Goal: Information Seeking & Learning: Learn about a topic

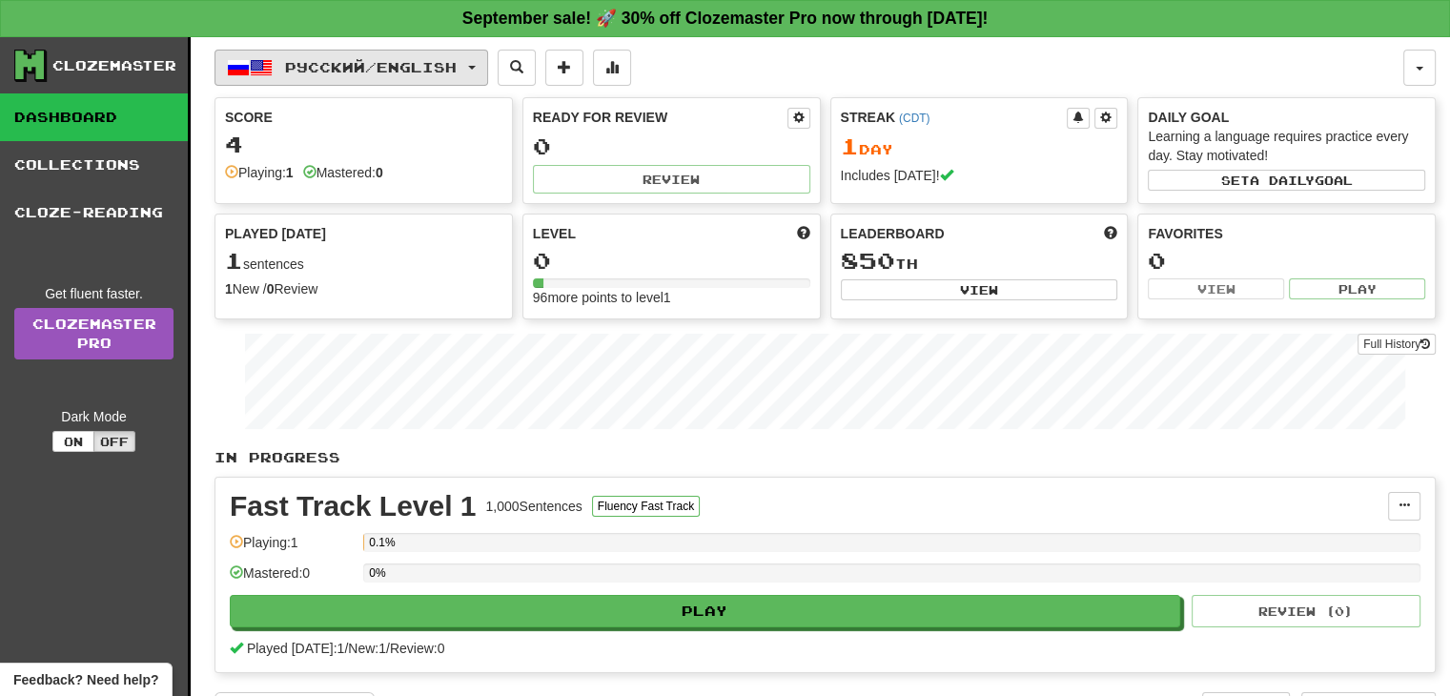
click at [457, 72] on span "Русский / English" at bounding box center [371, 67] width 172 height 16
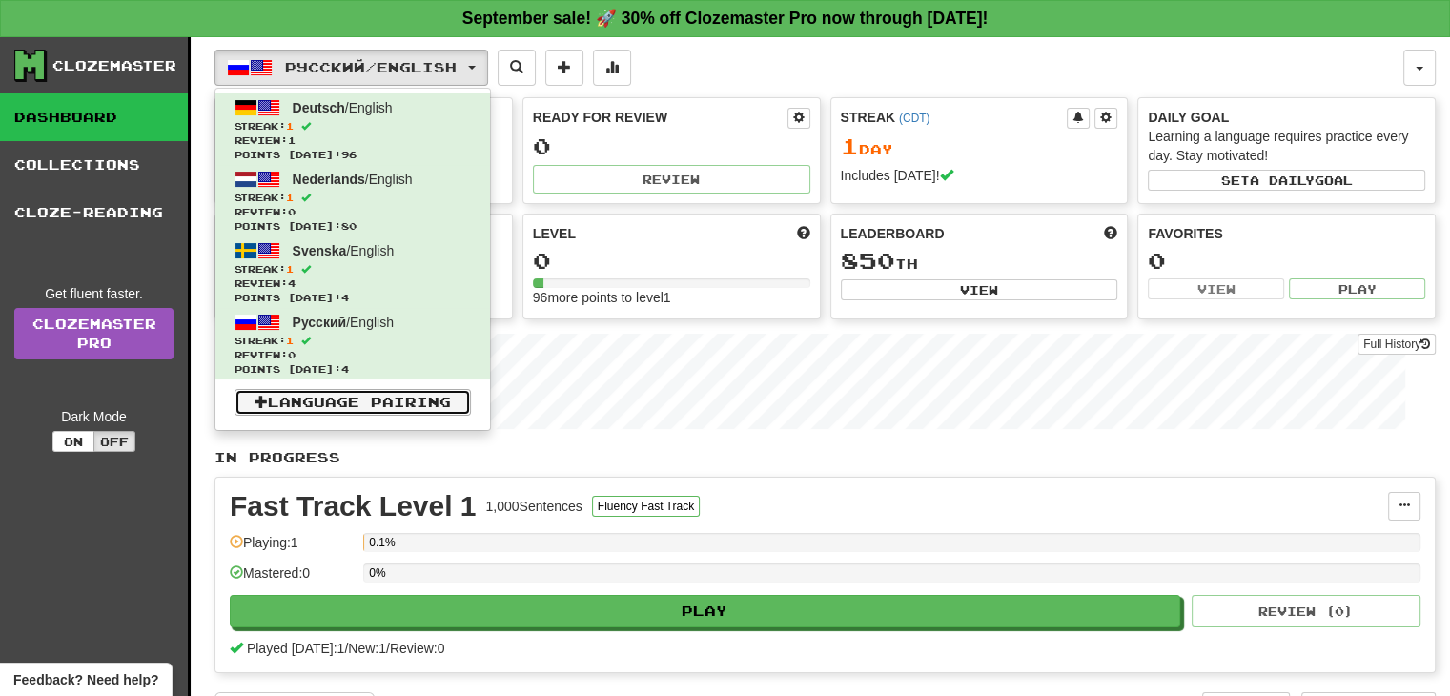
click at [396, 400] on link "Language Pairing" at bounding box center [353, 402] width 236 height 27
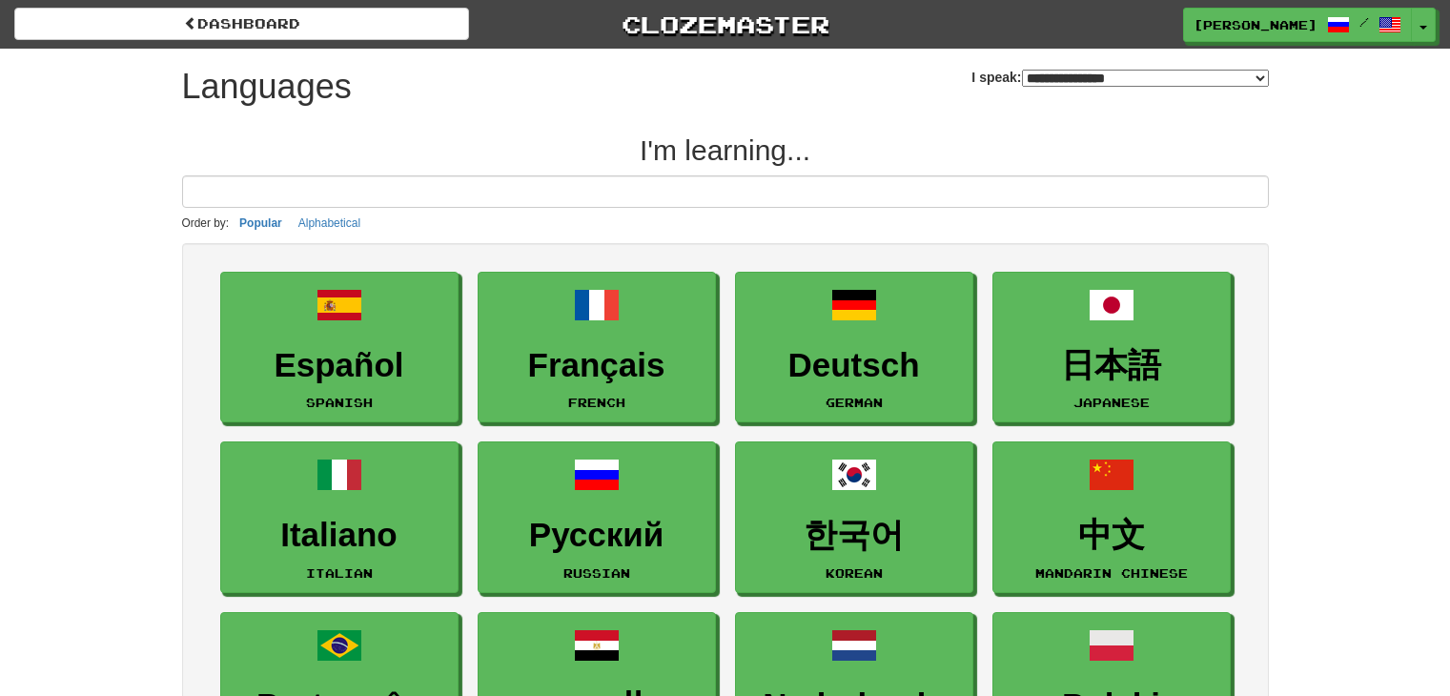
select select "*******"
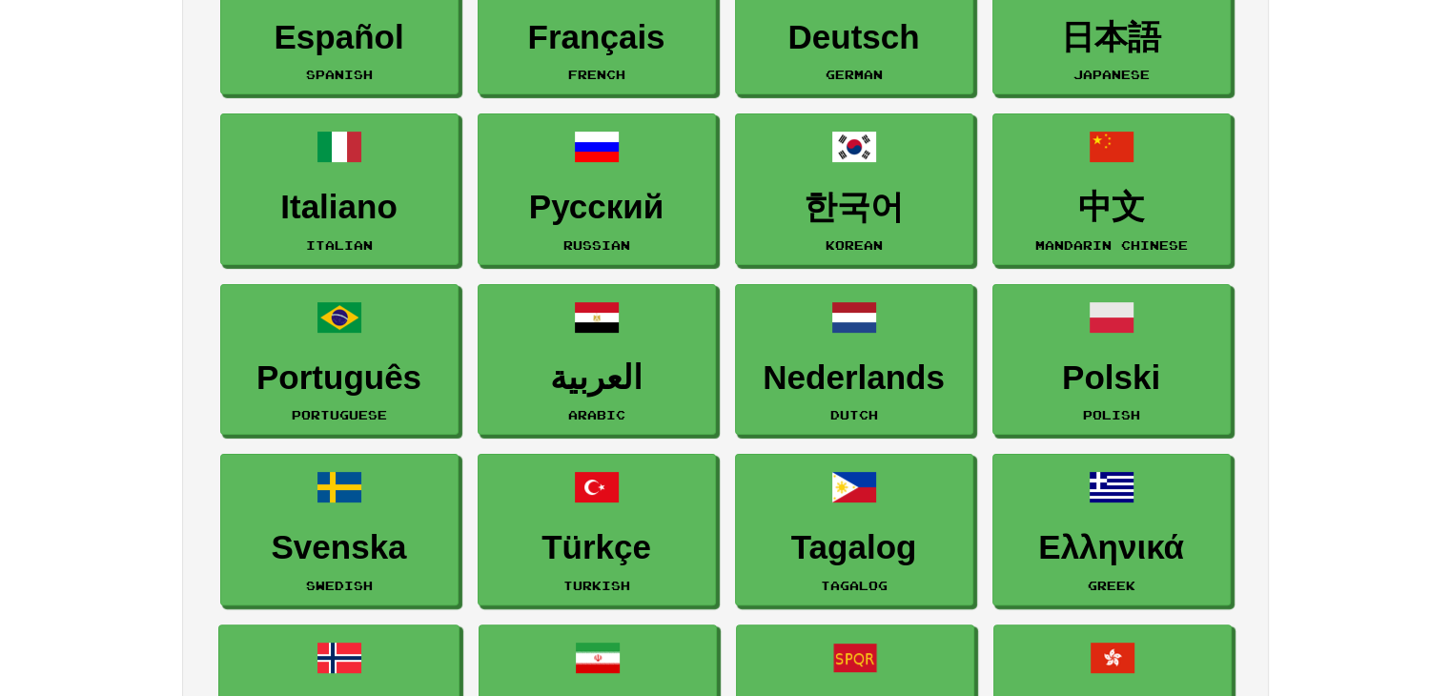
scroll to position [365, 0]
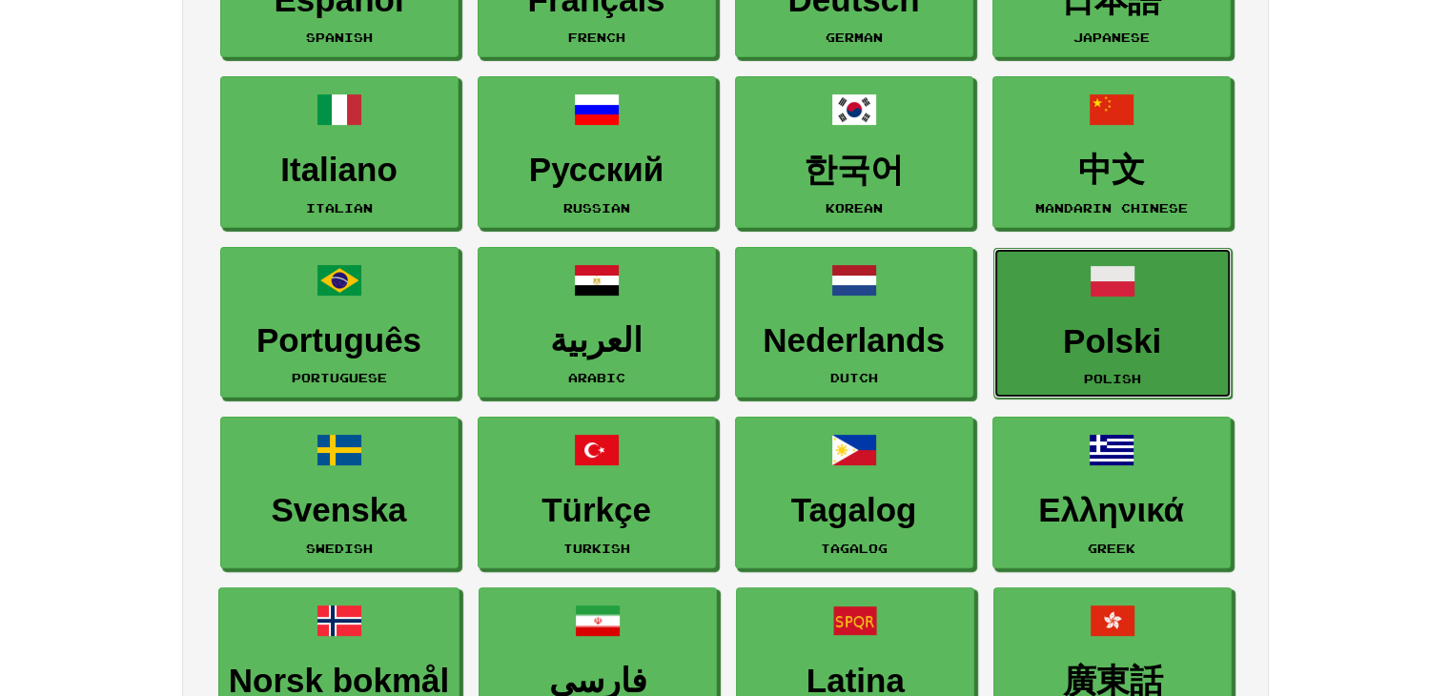
click at [1110, 344] on h3 "Polski" at bounding box center [1112, 341] width 217 height 37
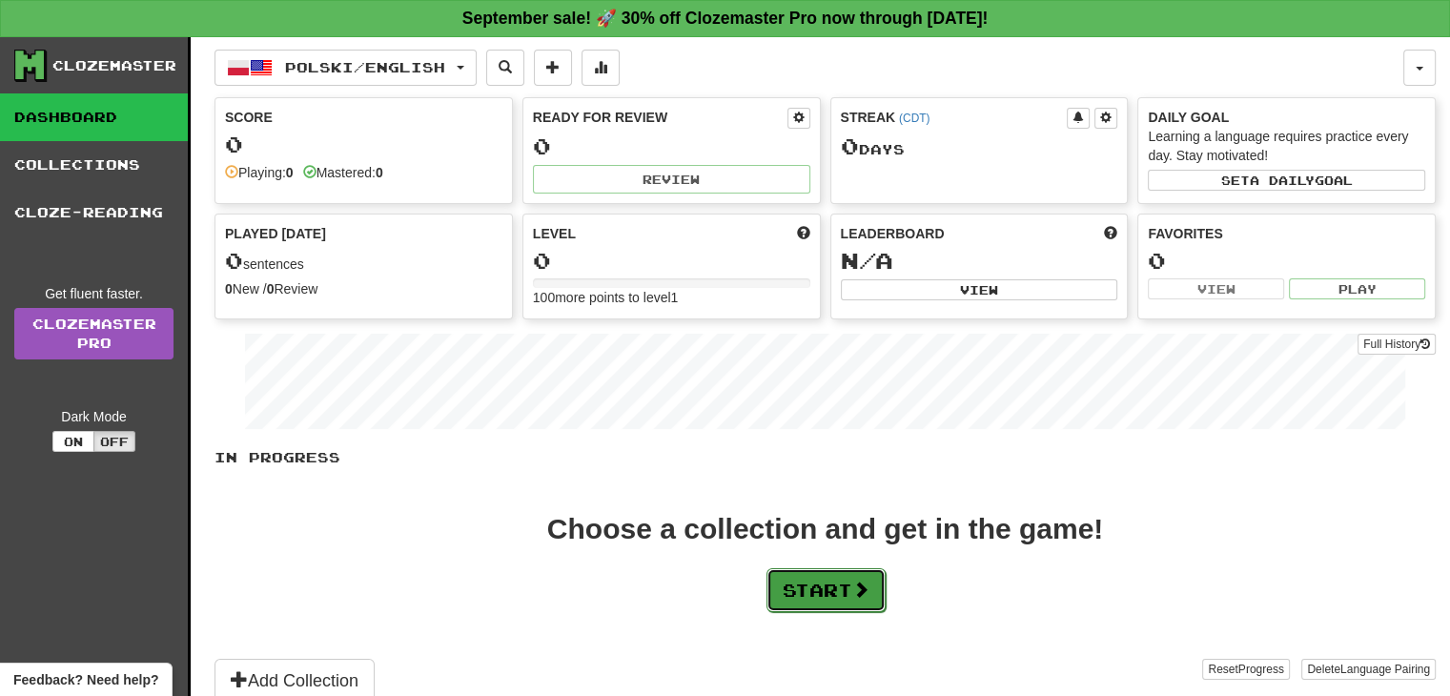
click at [812, 596] on button "Start" at bounding box center [826, 590] width 119 height 44
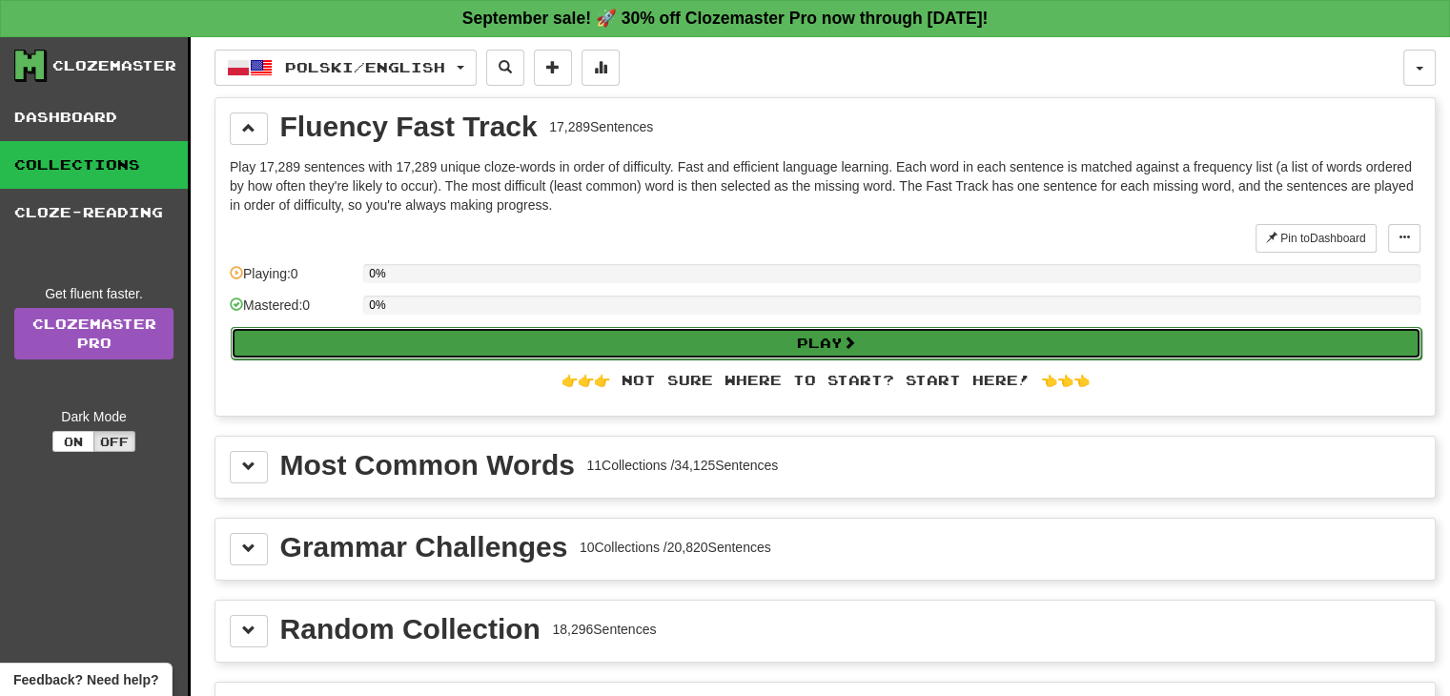
click at [820, 344] on button "Play" at bounding box center [826, 343] width 1191 height 32
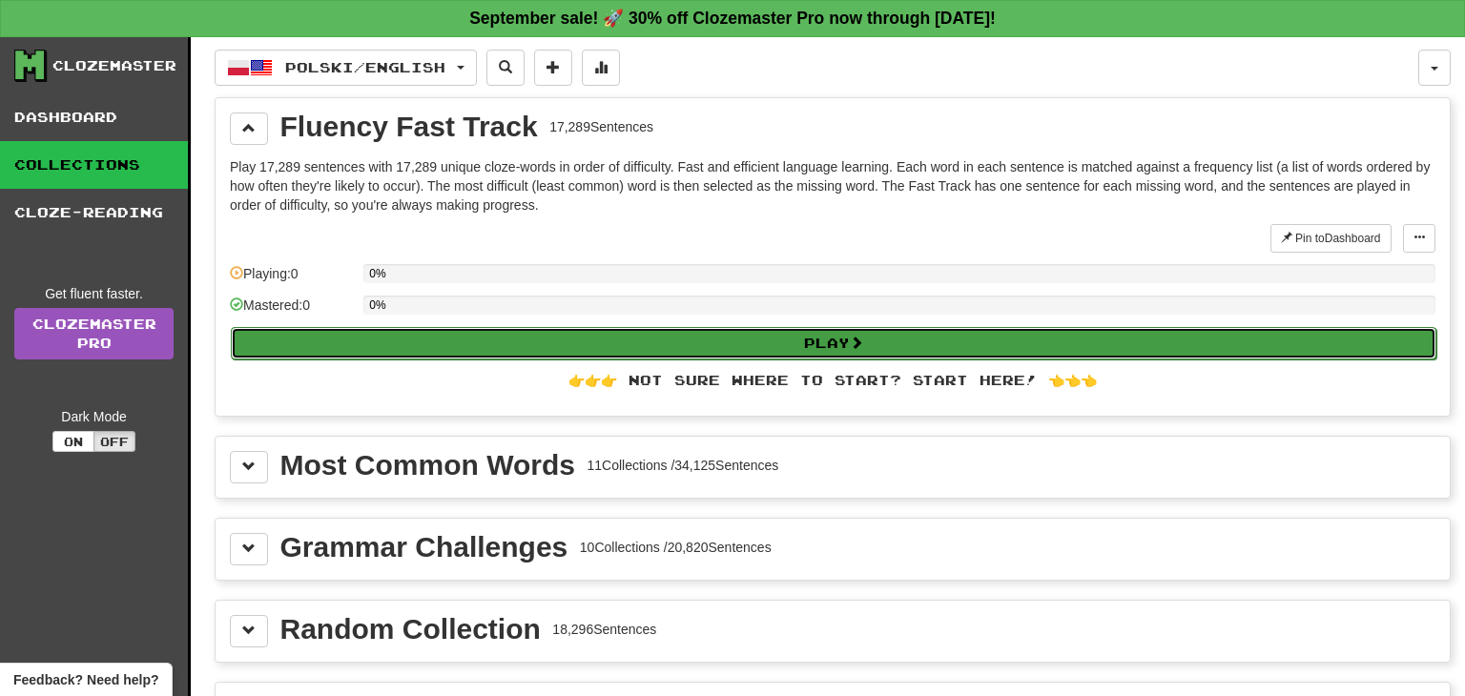
select select "**"
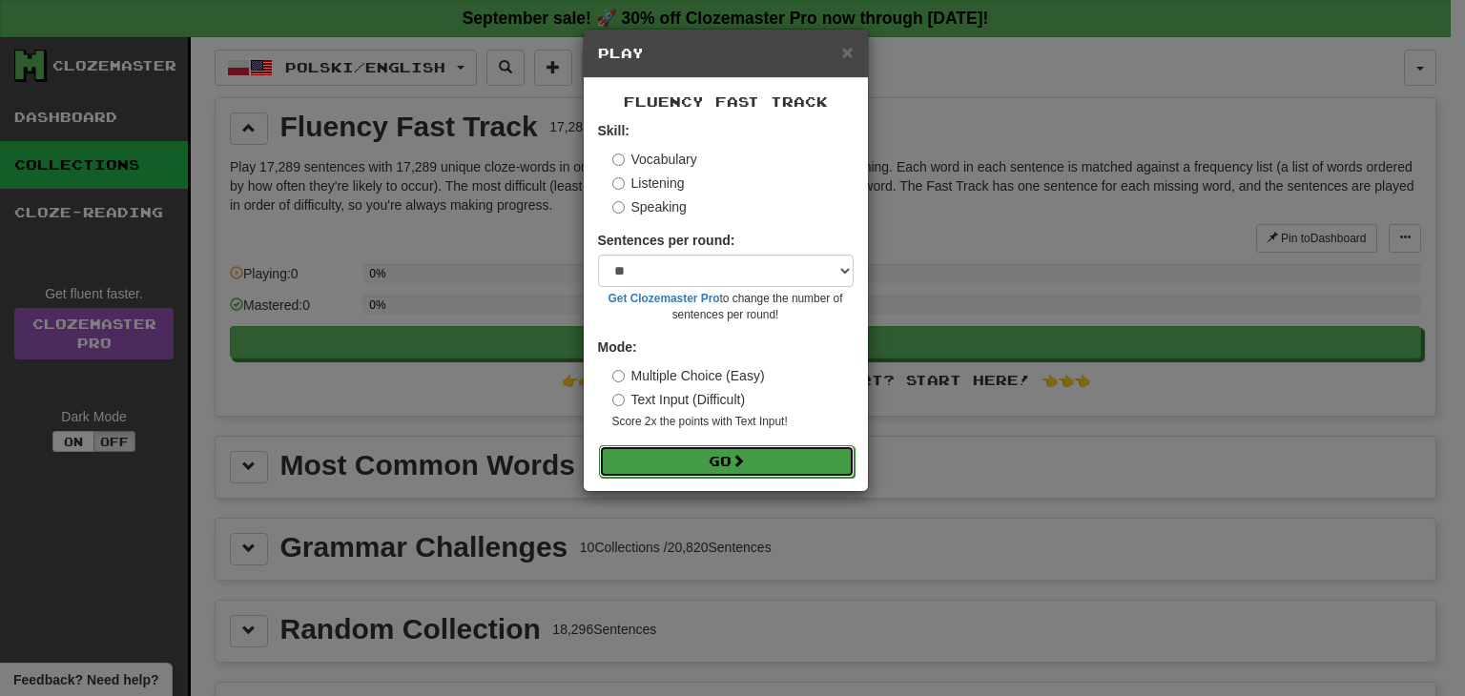
click at [764, 465] on button "Go" at bounding box center [727, 461] width 256 height 32
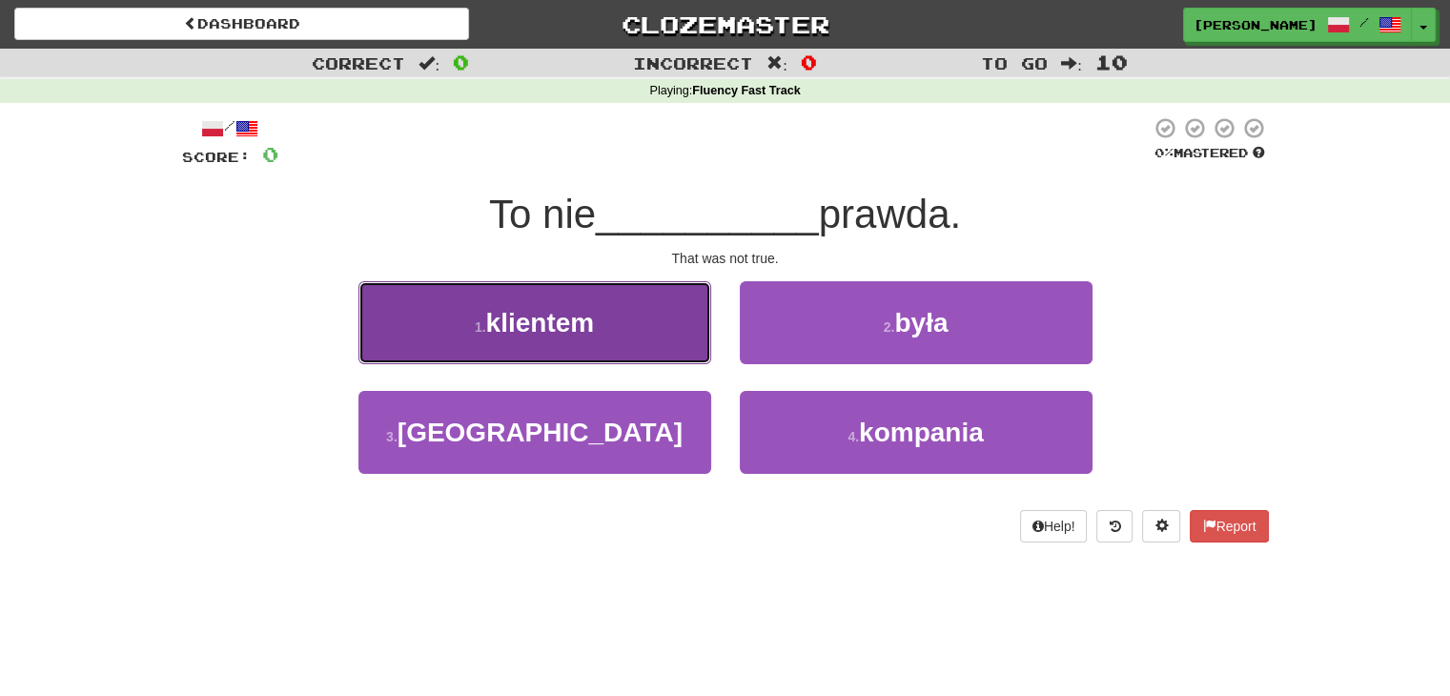
click at [591, 332] on span "klientem" at bounding box center [540, 323] width 109 height 30
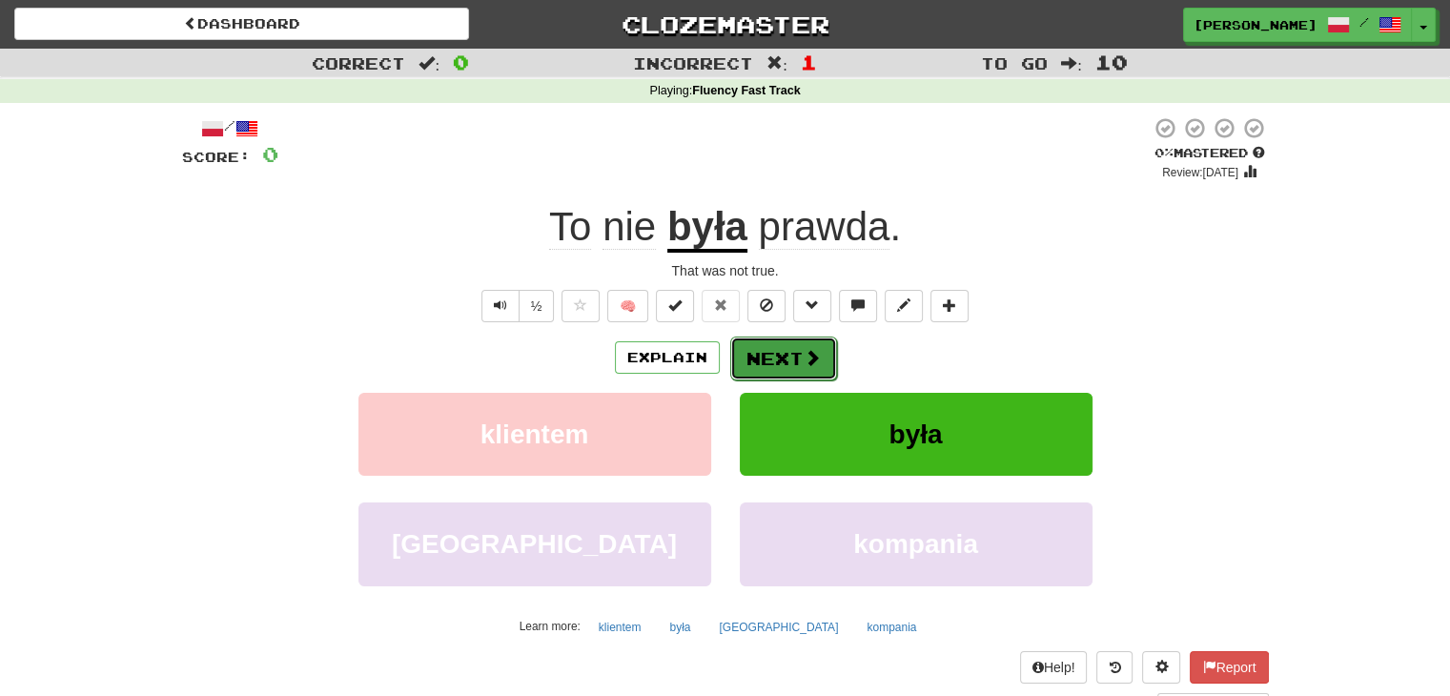
click at [810, 360] on span at bounding box center [812, 357] width 17 height 17
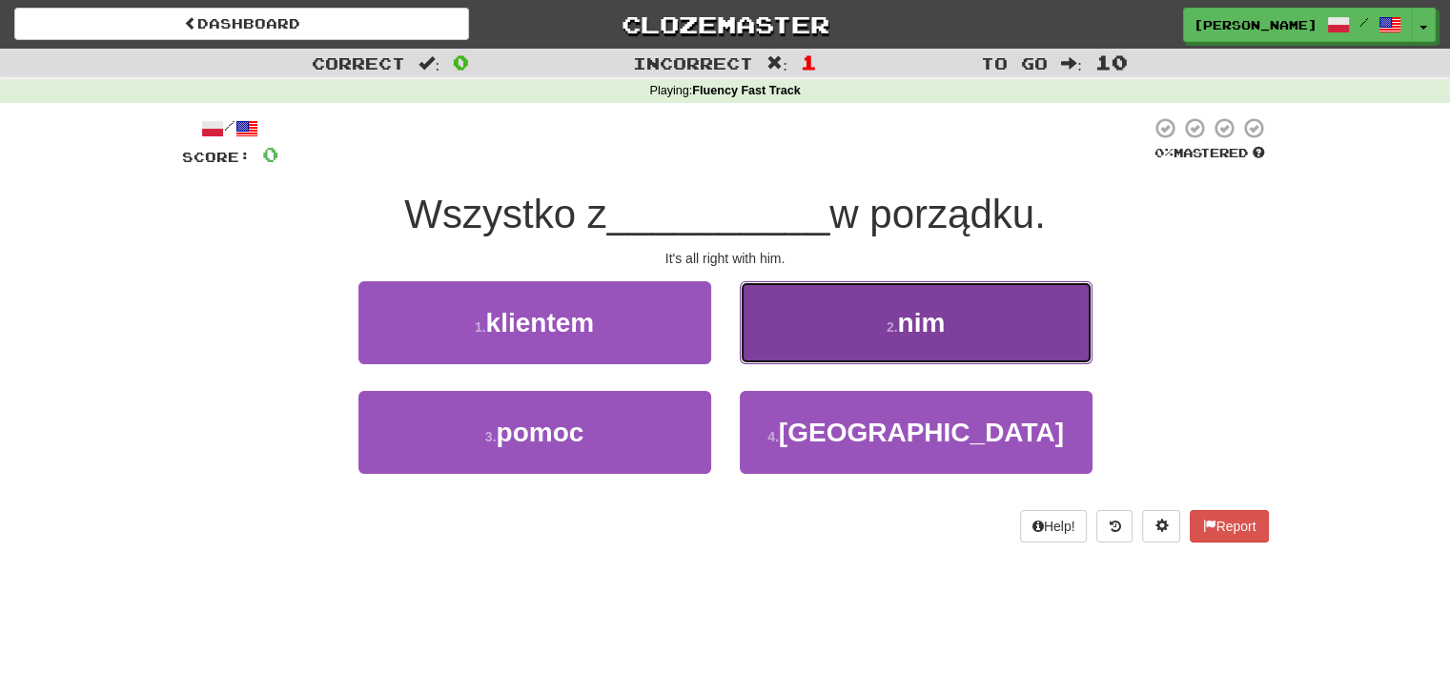
click at [843, 305] on button "2 . nim" at bounding box center [916, 322] width 353 height 83
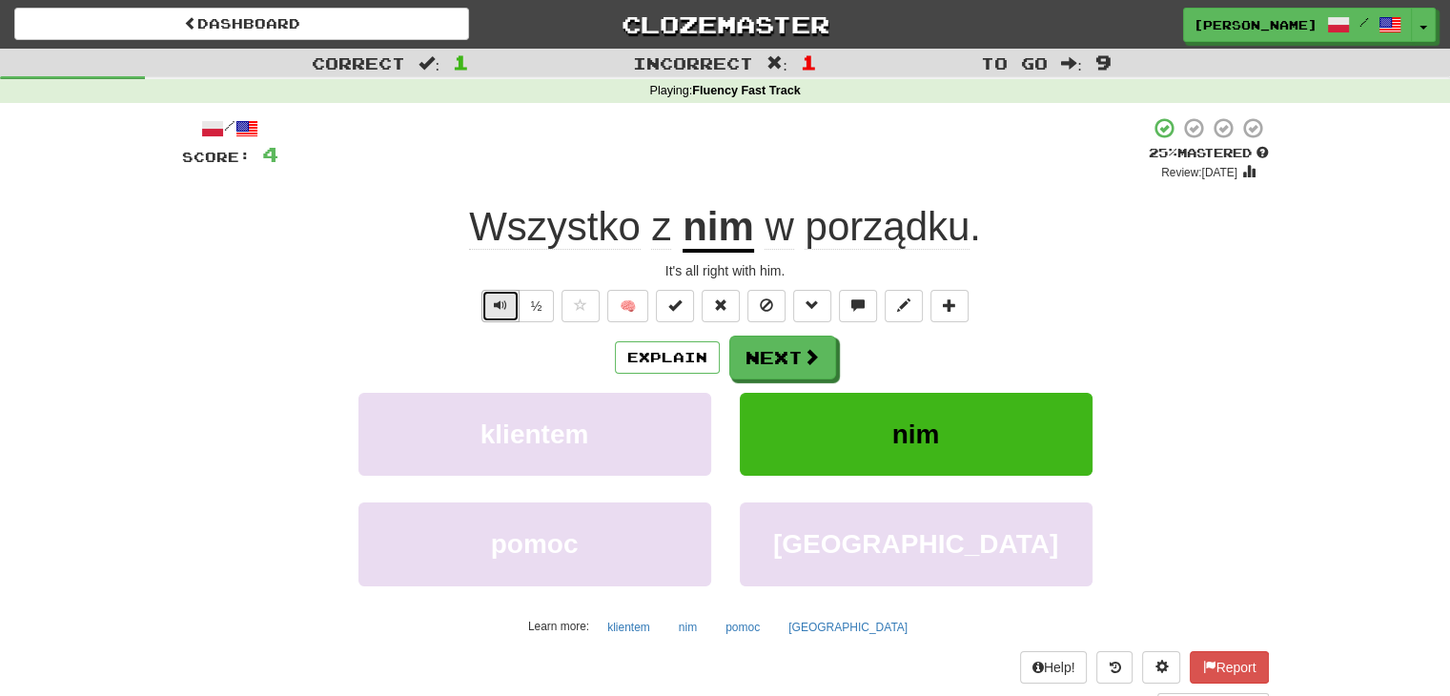
click at [497, 312] on span "Text-to-speech controls" at bounding box center [500, 304] width 13 height 13
click at [752, 367] on button "Next" at bounding box center [783, 359] width 107 height 44
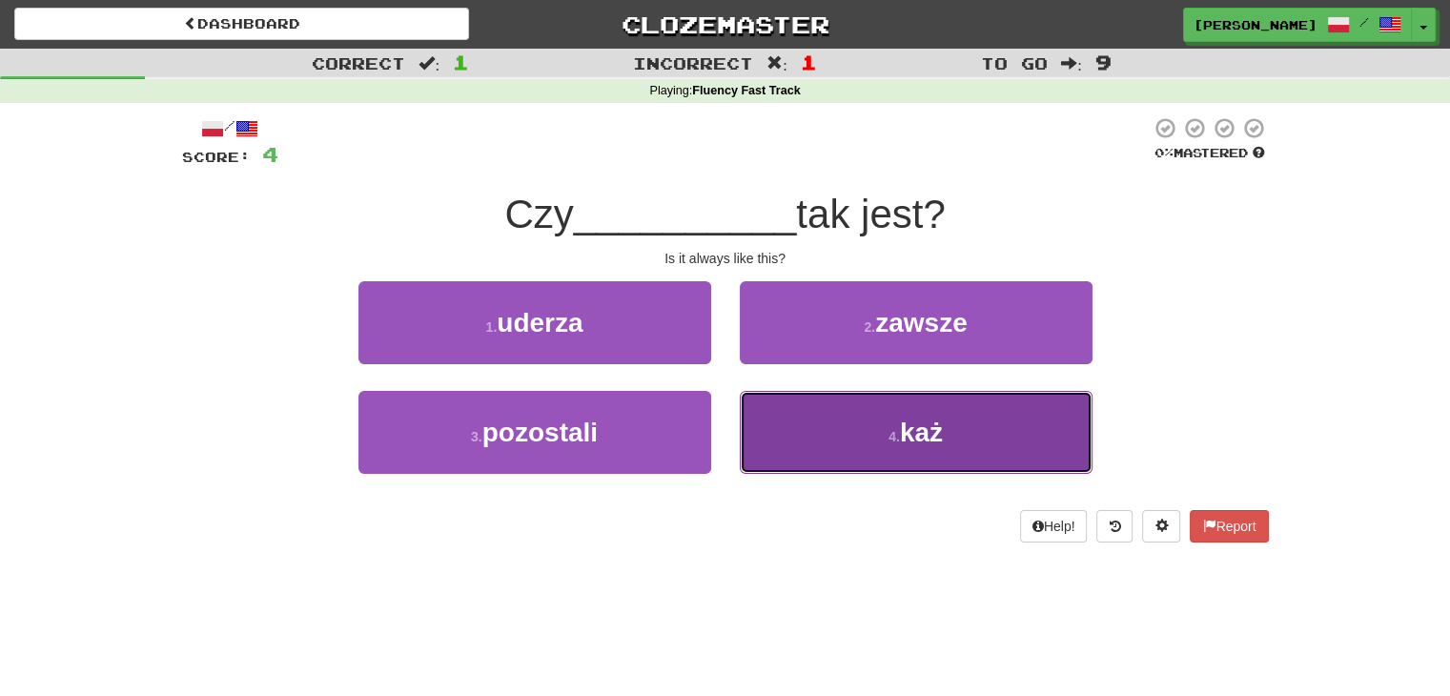
click at [751, 405] on button "4 . każ" at bounding box center [916, 432] width 353 height 83
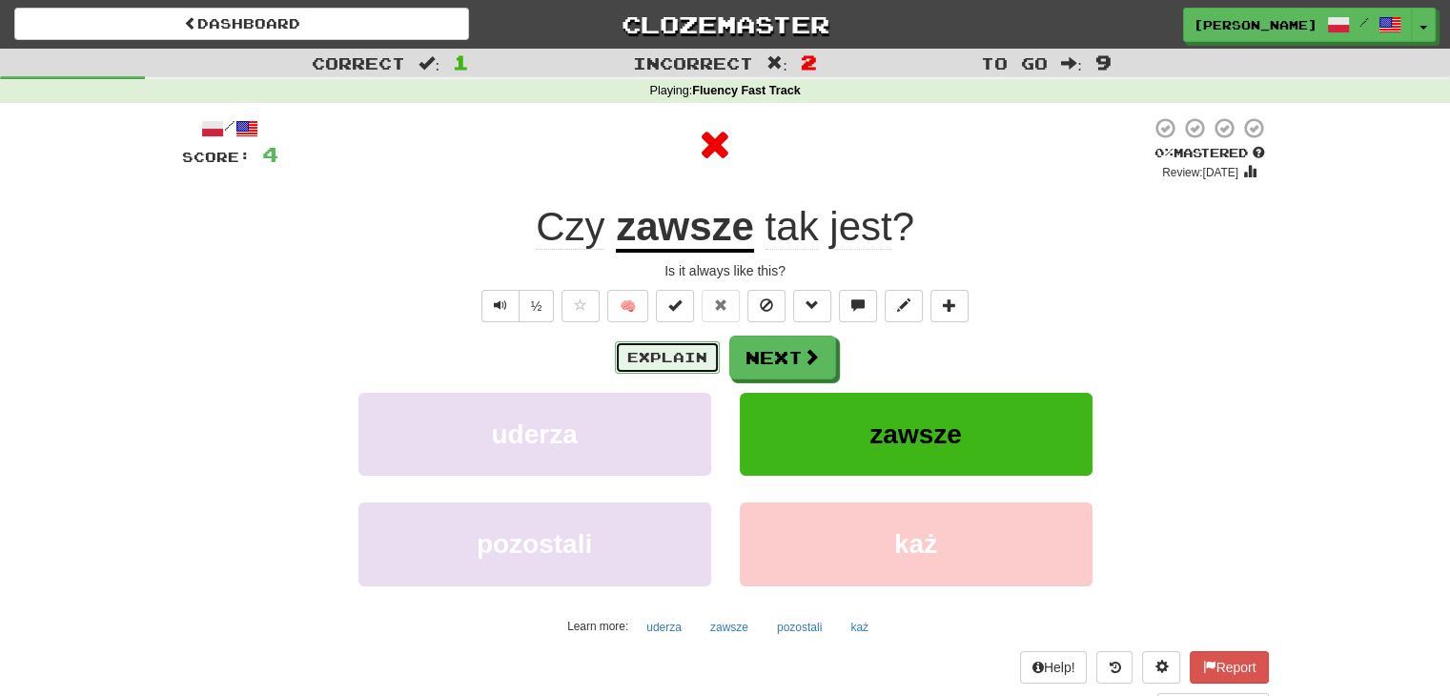
click at [660, 355] on button "Explain" at bounding box center [667, 357] width 105 height 32
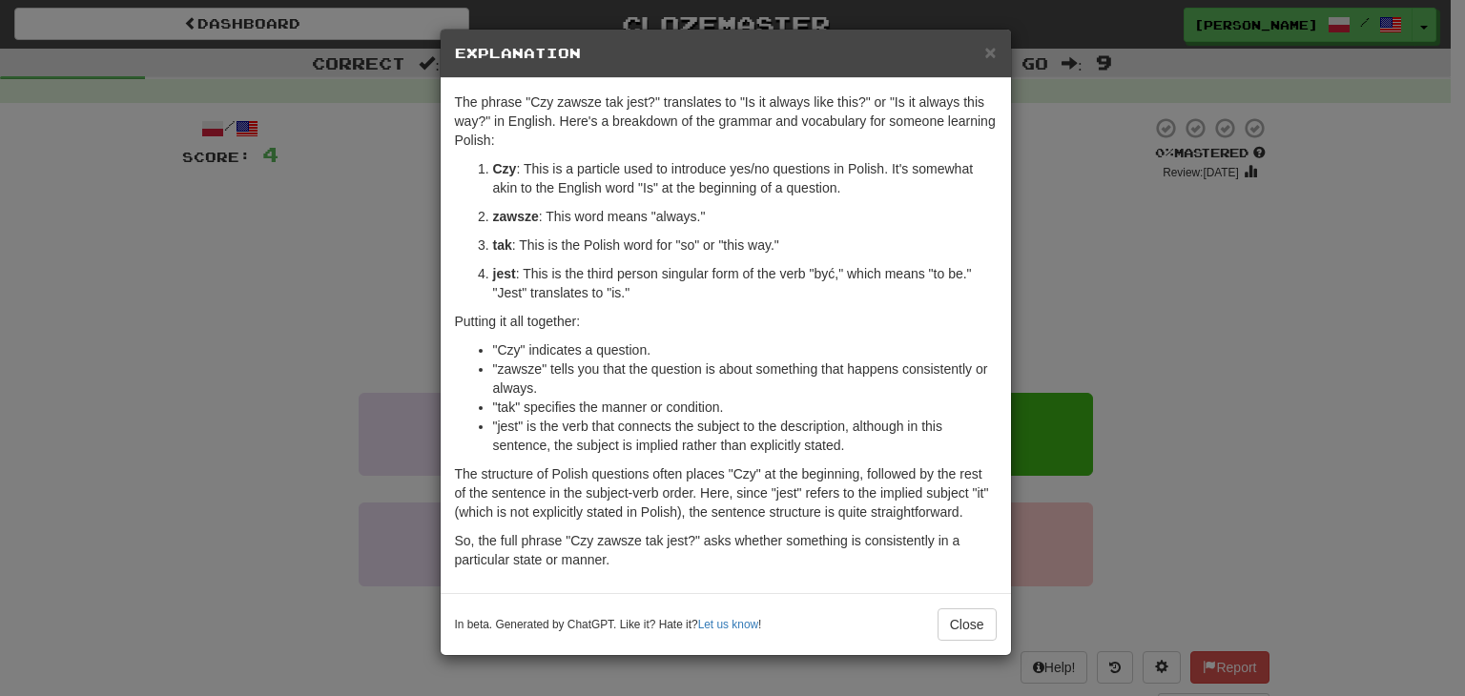
click at [983, 56] on h5 "Explanation" at bounding box center [726, 53] width 542 height 19
click at [982, 50] on h5 "Explanation" at bounding box center [726, 53] width 542 height 19
click at [995, 51] on span "×" at bounding box center [989, 52] width 11 height 22
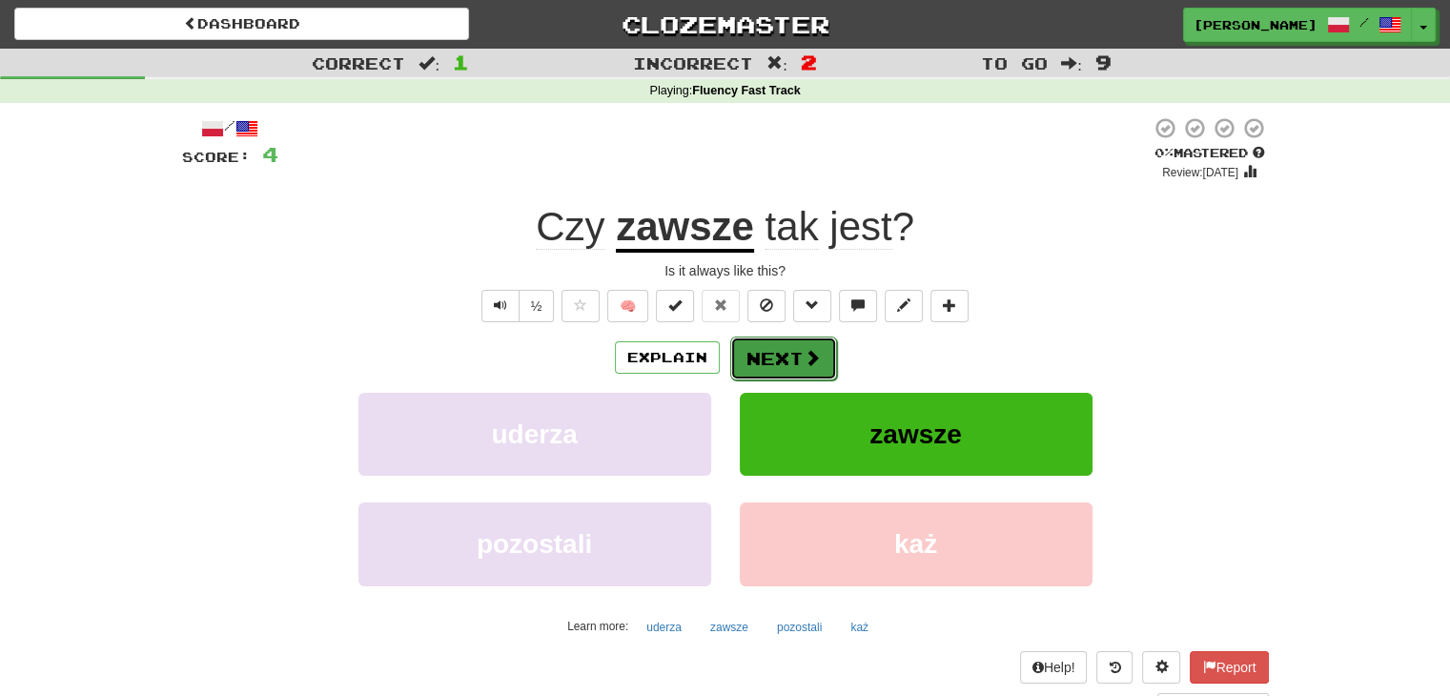
click at [809, 370] on button "Next" at bounding box center [783, 359] width 107 height 44
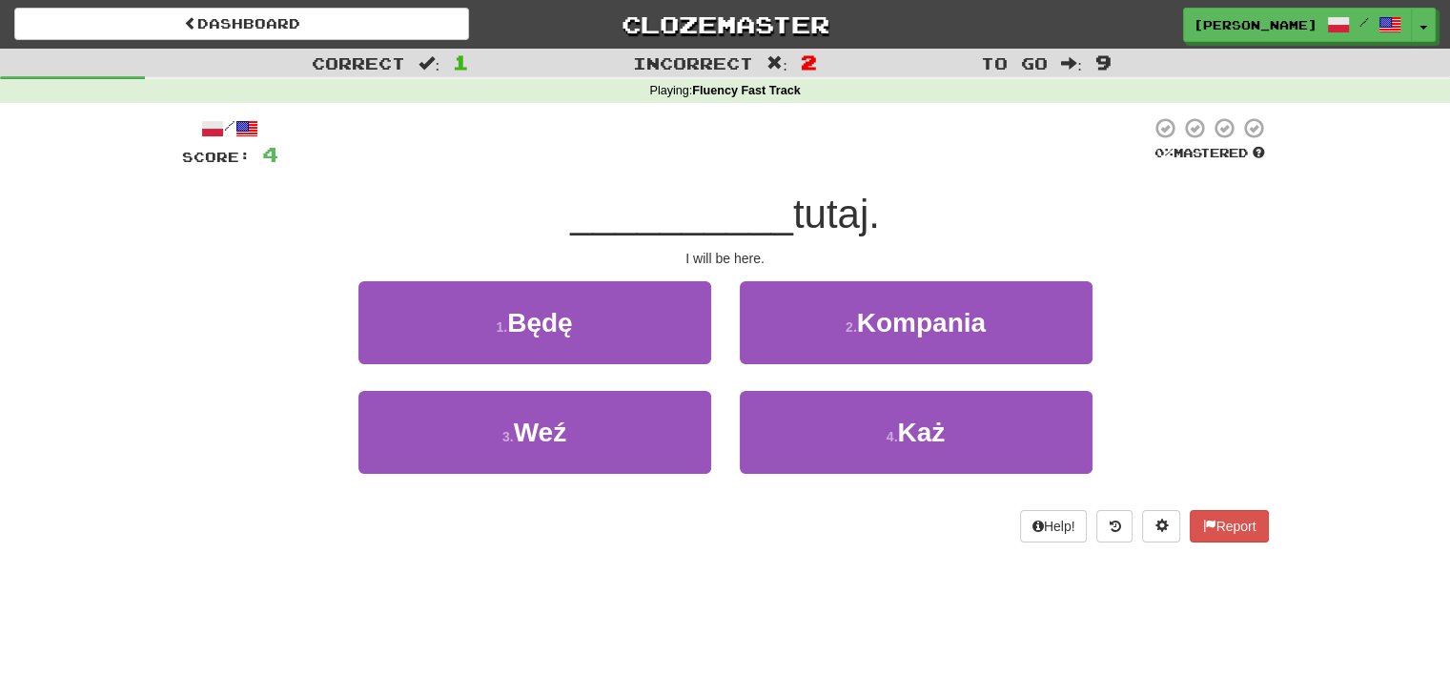
click at [870, 363] on div "2 . [GEOGRAPHIC_DATA]" at bounding box center [916, 336] width 381 height 110
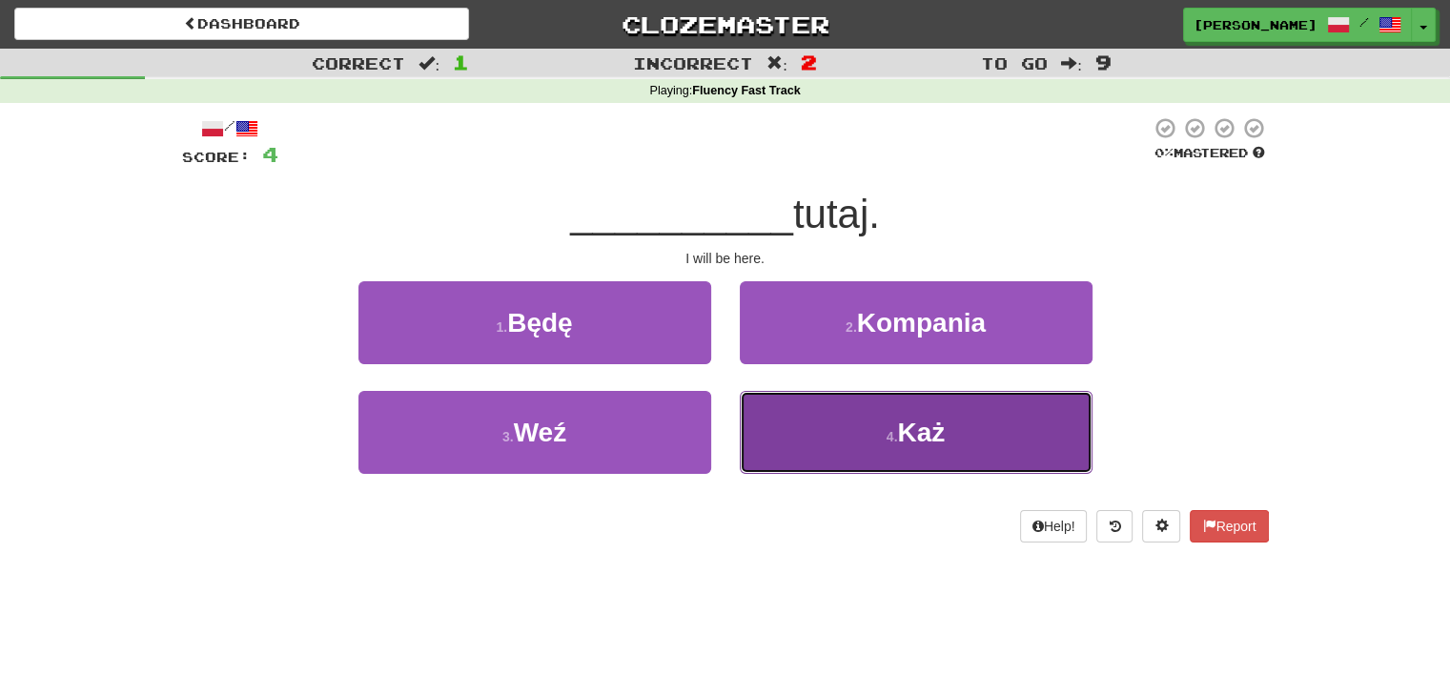
click at [868, 448] on button "4 . [GEOGRAPHIC_DATA]" at bounding box center [916, 432] width 353 height 83
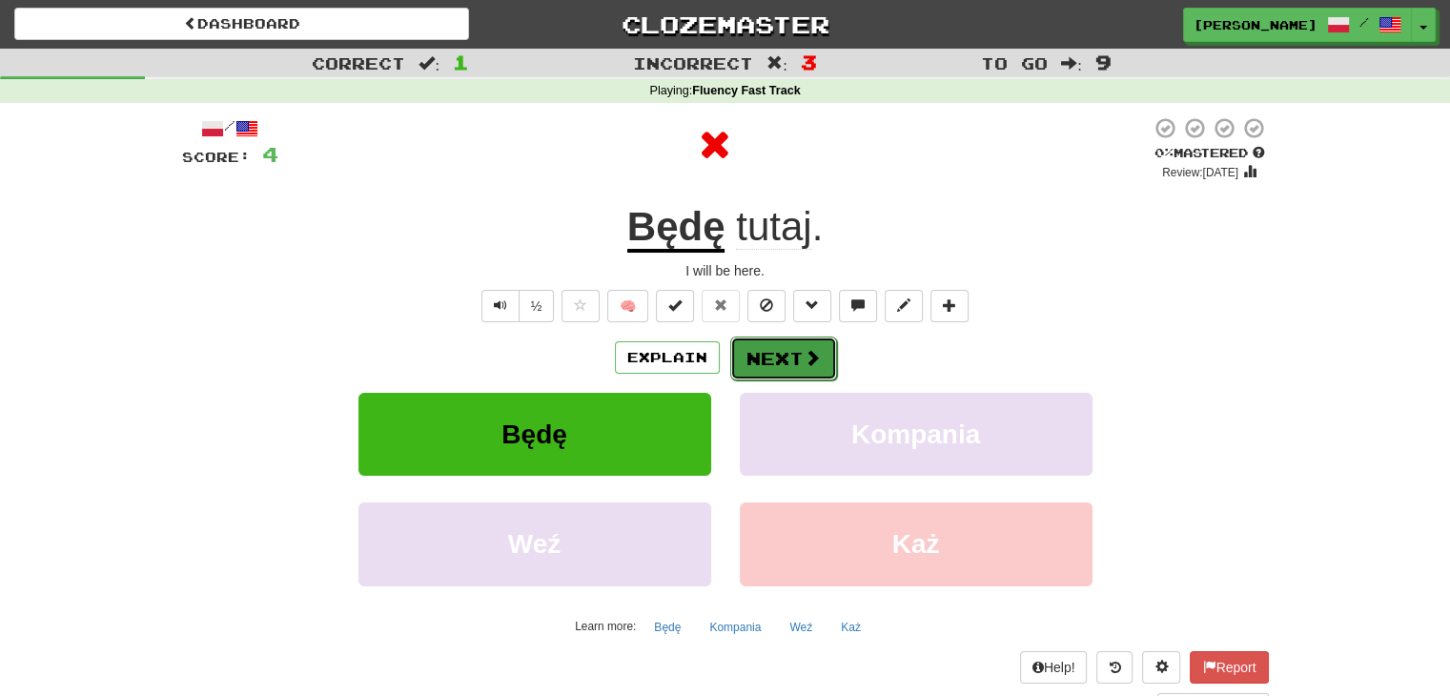
click at [796, 361] on button "Next" at bounding box center [783, 359] width 107 height 44
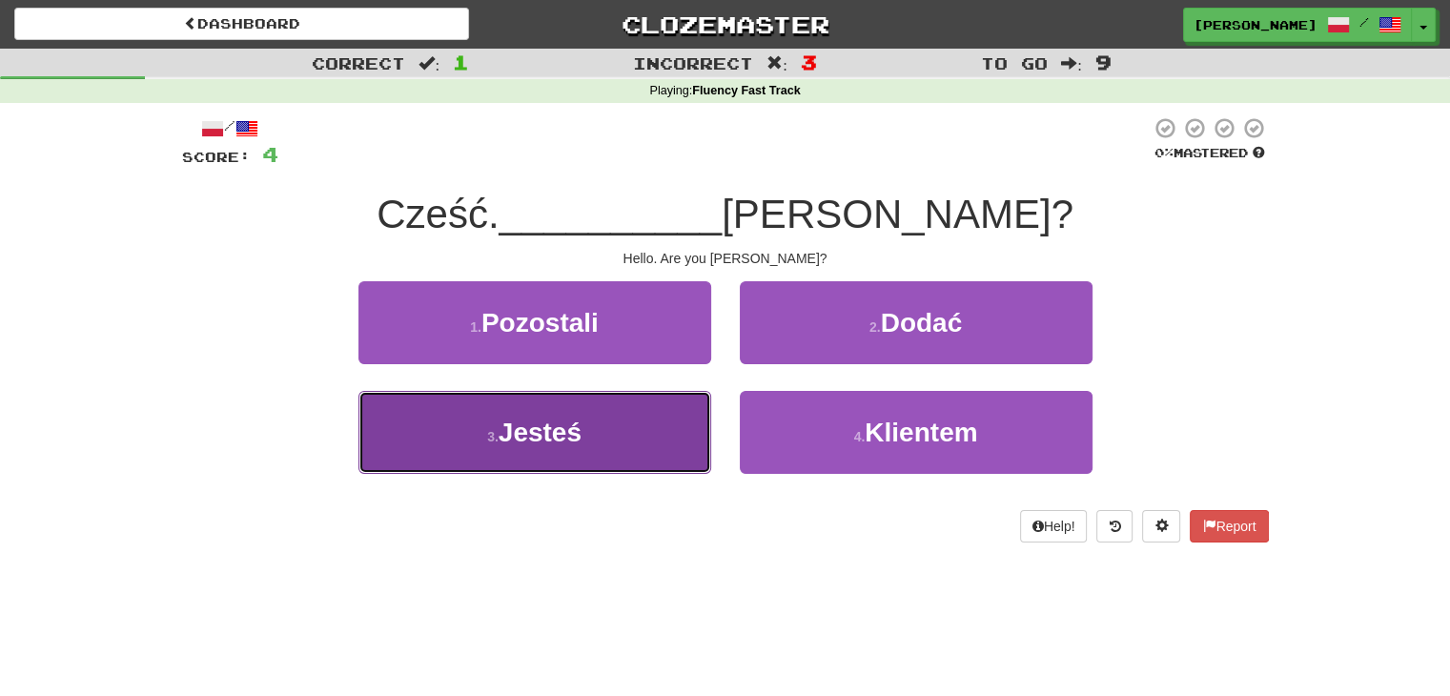
click at [587, 428] on button "3 . Jesteś" at bounding box center [535, 432] width 353 height 83
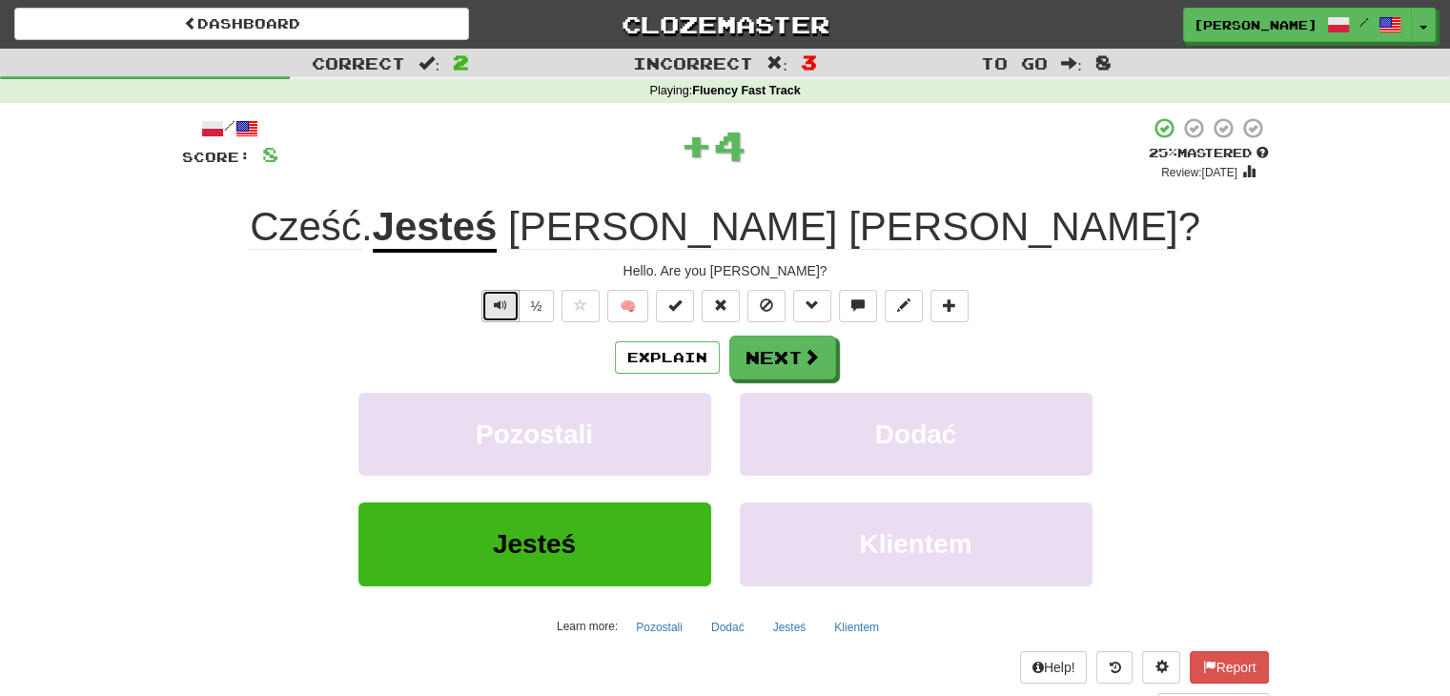
click at [492, 313] on button "Text-to-speech controls" at bounding box center [501, 306] width 38 height 32
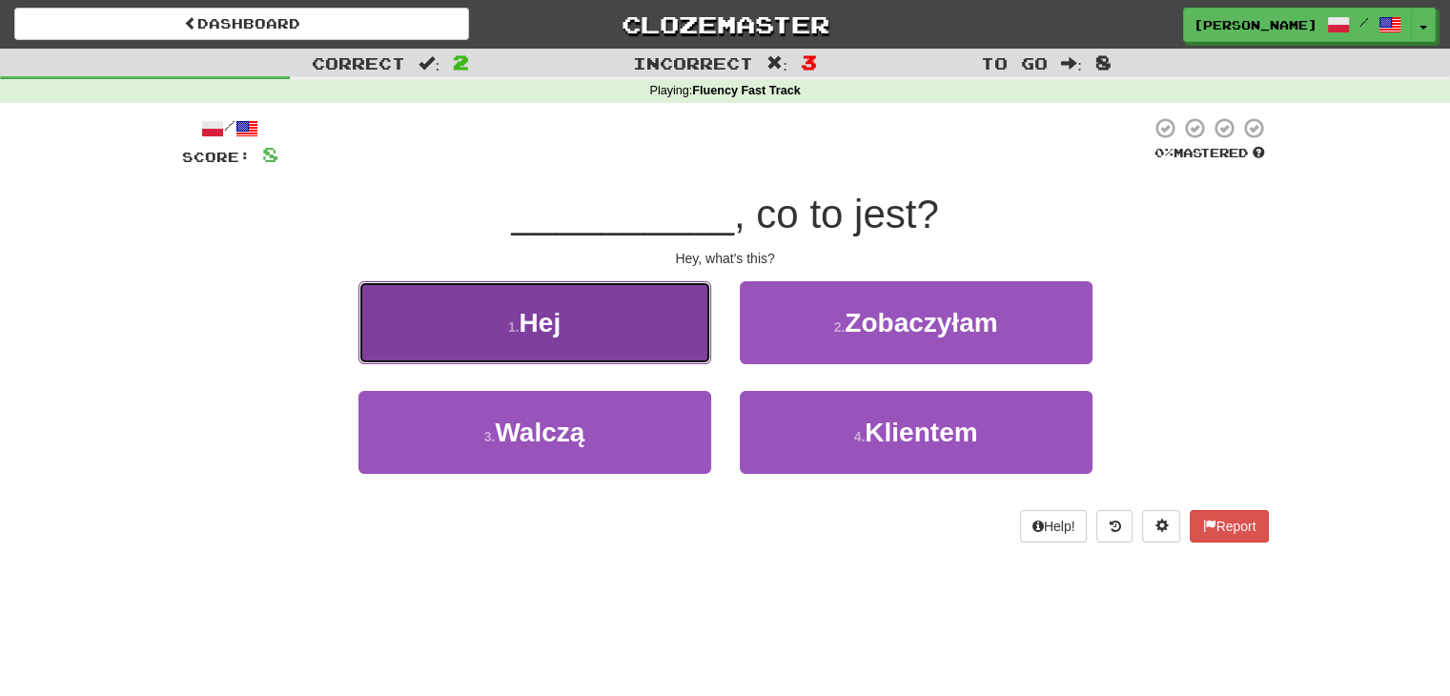
click at [570, 299] on button "1 . Hej" at bounding box center [535, 322] width 353 height 83
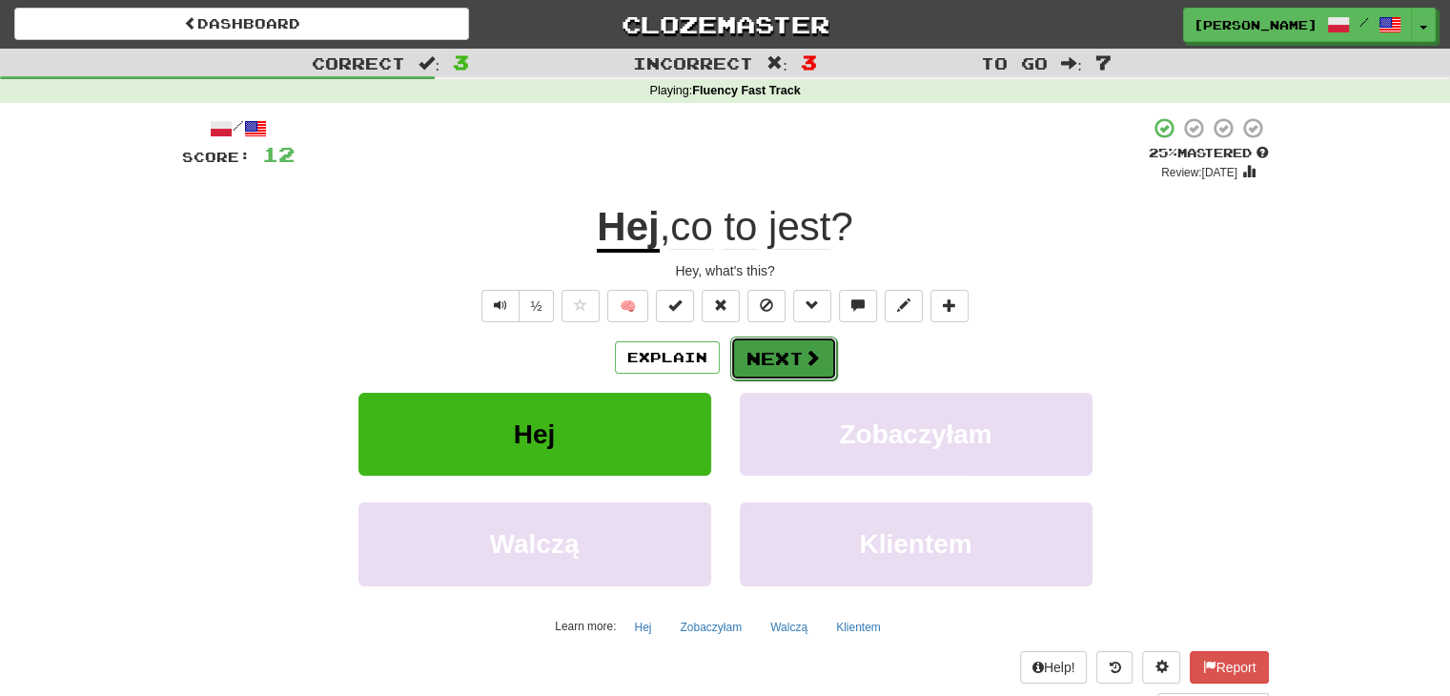
click at [783, 343] on button "Next" at bounding box center [783, 359] width 107 height 44
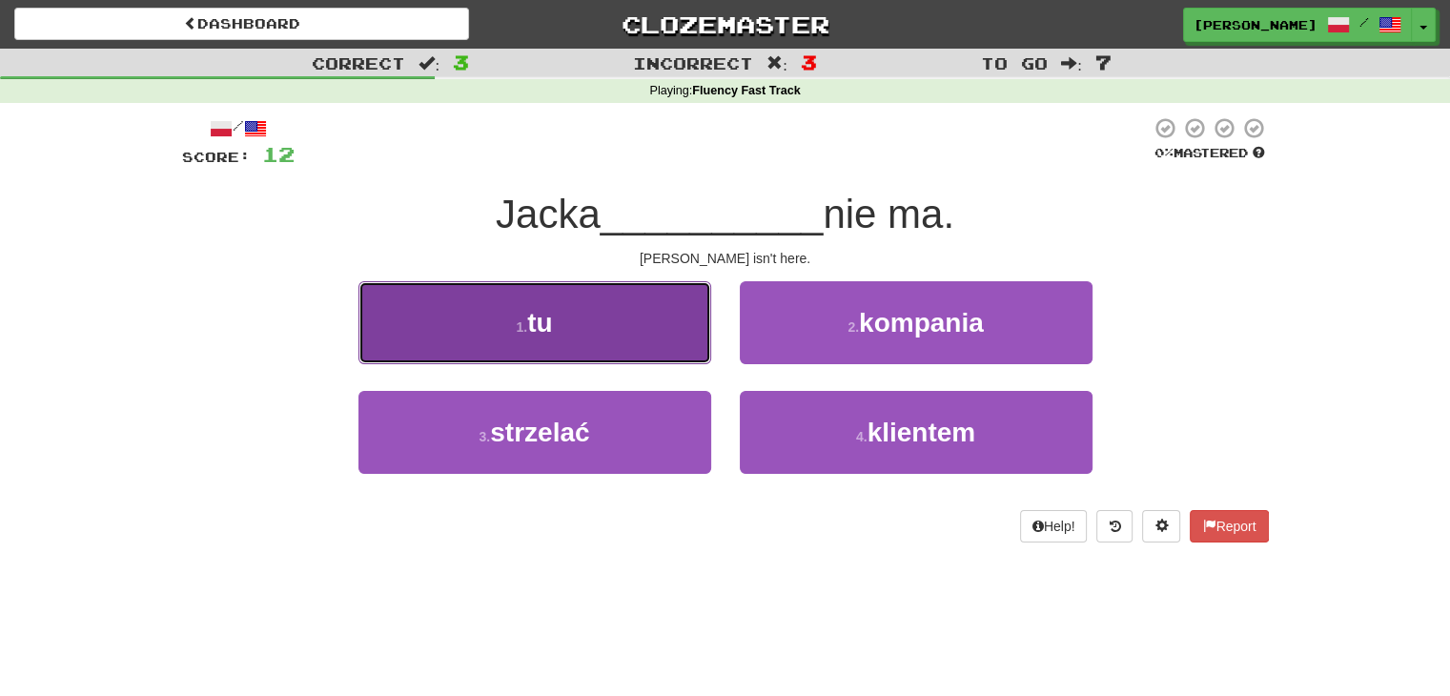
click at [671, 350] on button "1 . tu" at bounding box center [535, 322] width 353 height 83
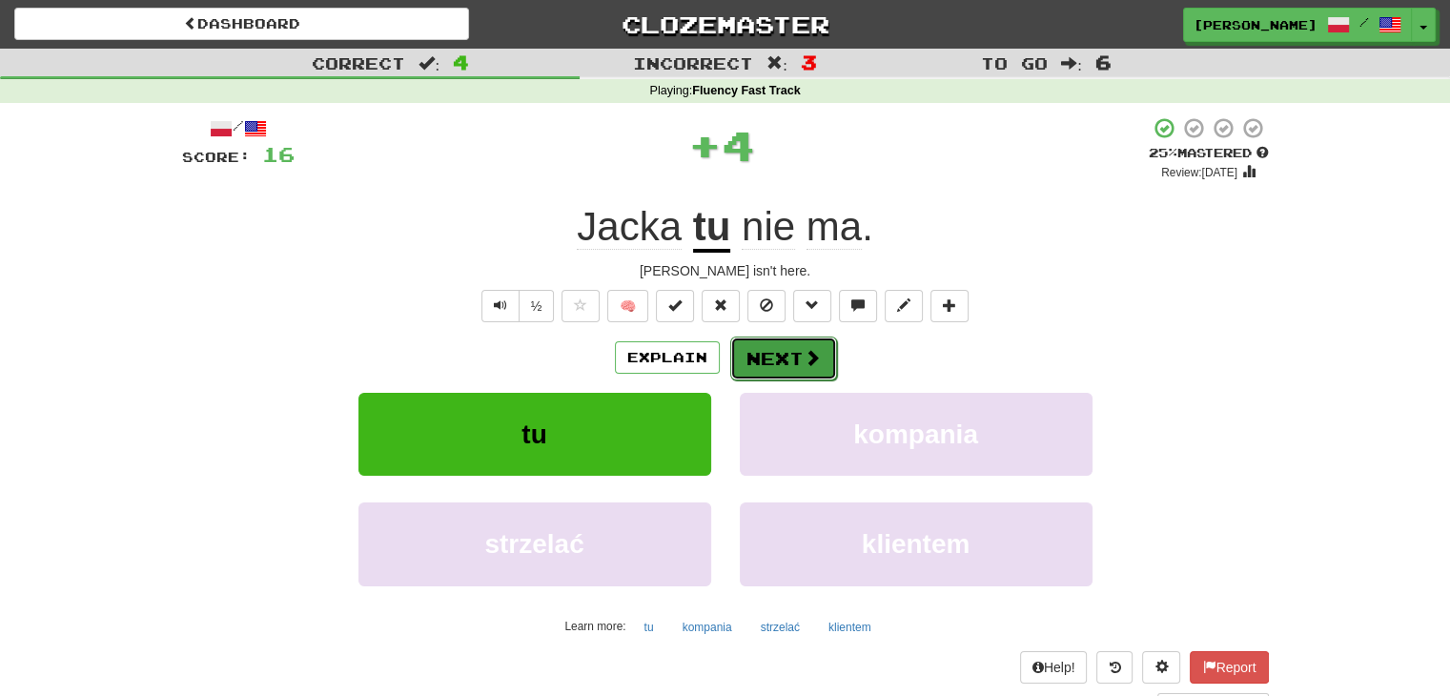
click at [808, 362] on span at bounding box center [812, 357] width 17 height 17
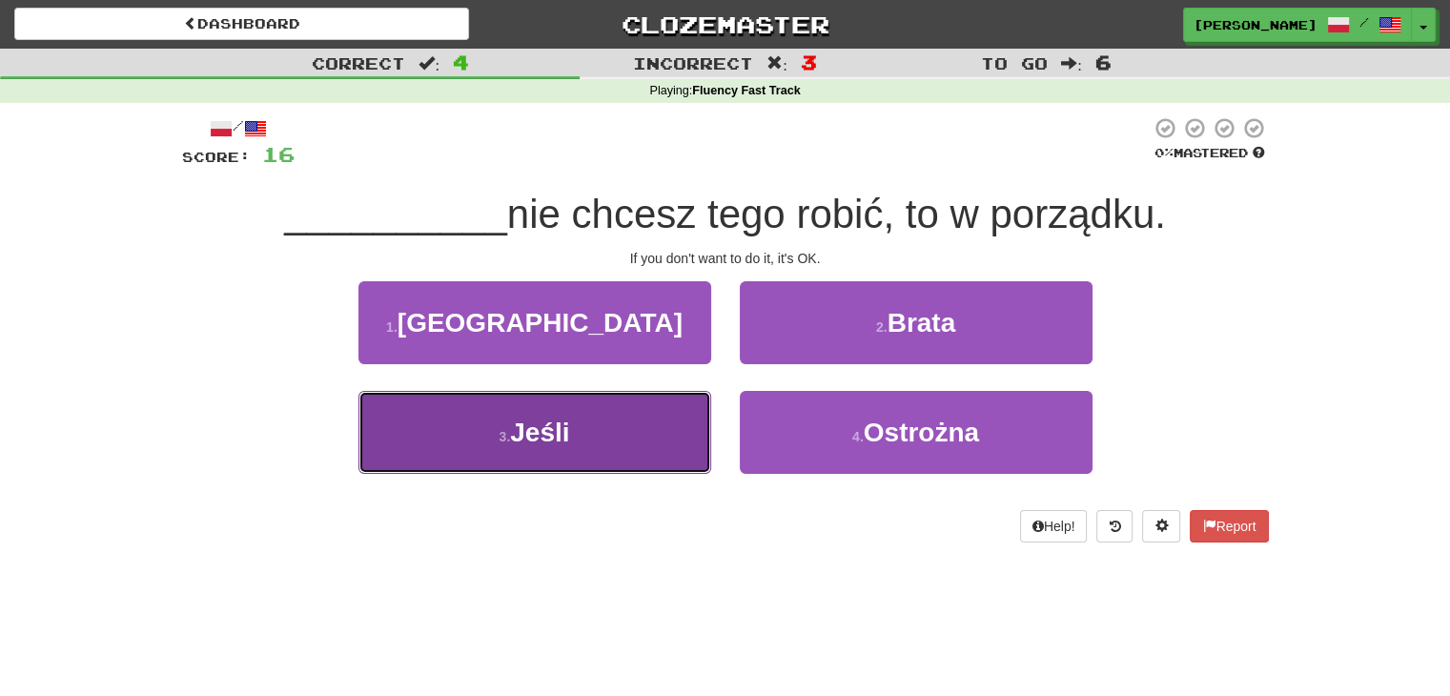
click at [650, 420] on button "3 . Jeśli" at bounding box center [535, 432] width 353 height 83
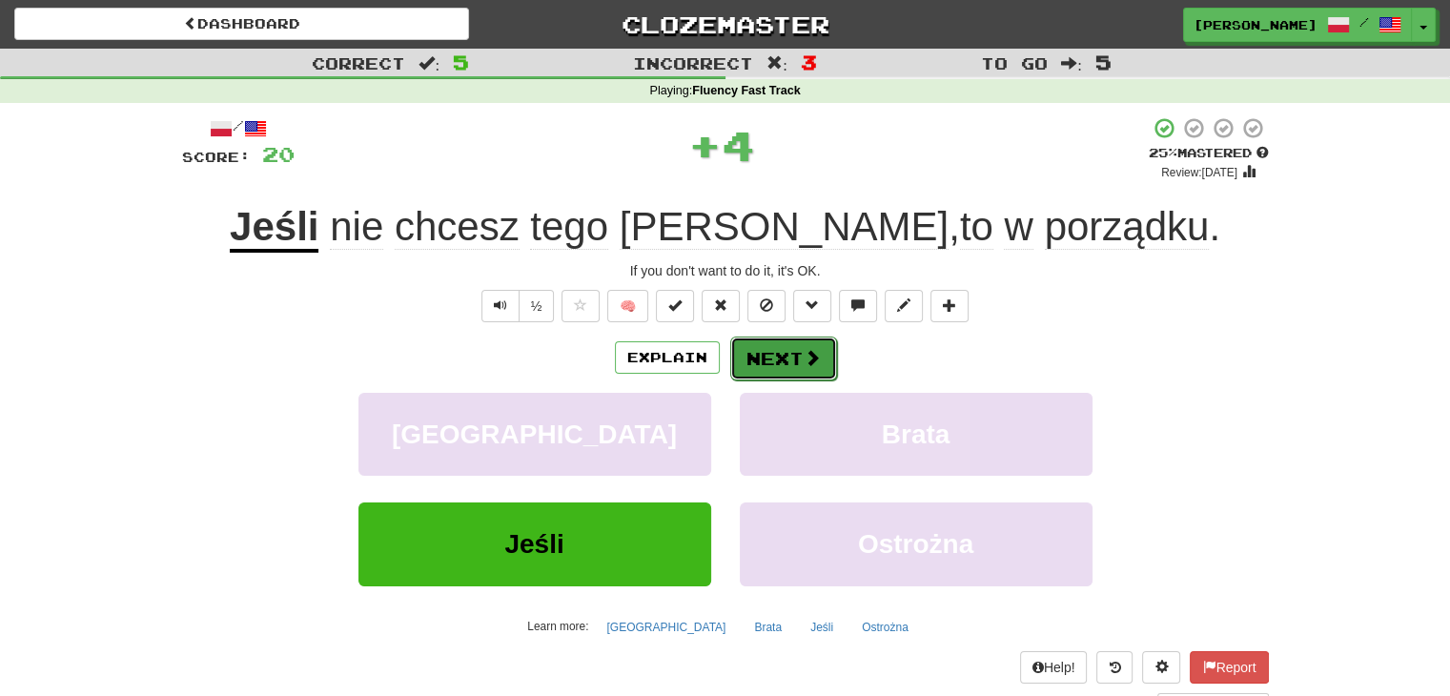
click at [790, 377] on button "Next" at bounding box center [783, 359] width 107 height 44
